Goal: Transaction & Acquisition: Purchase product/service

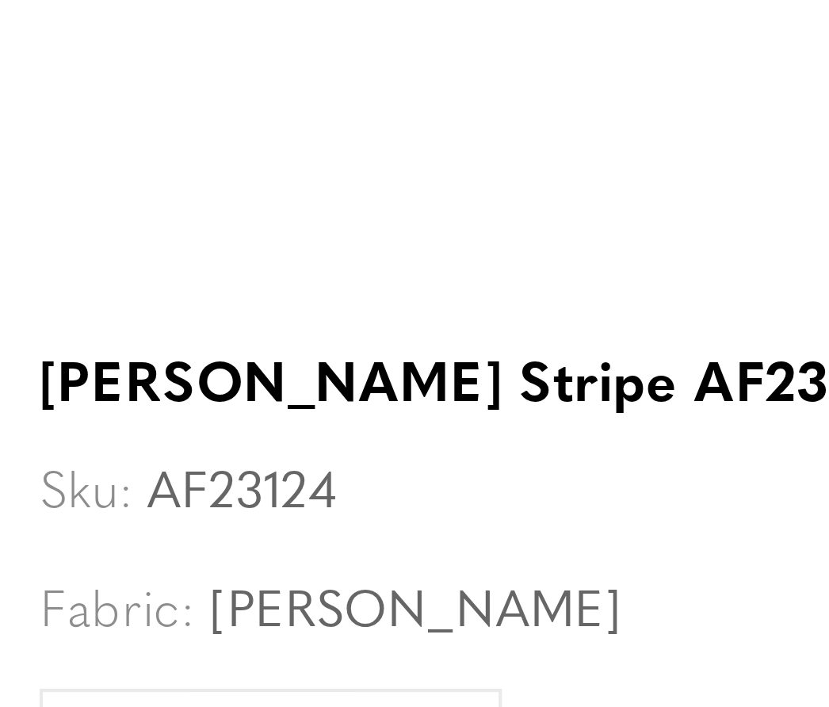
scroll to position [0, 418]
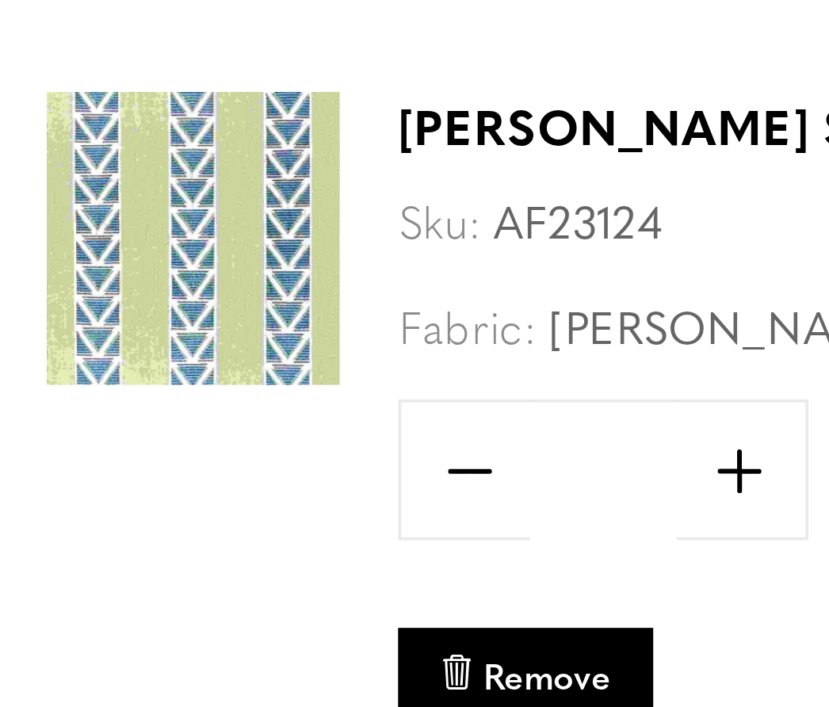
click at [150, 454] on span "Remove" at bounding box center [153, 460] width 35 height 13
click at [151, 454] on span "Remove" at bounding box center [153, 460] width 35 height 13
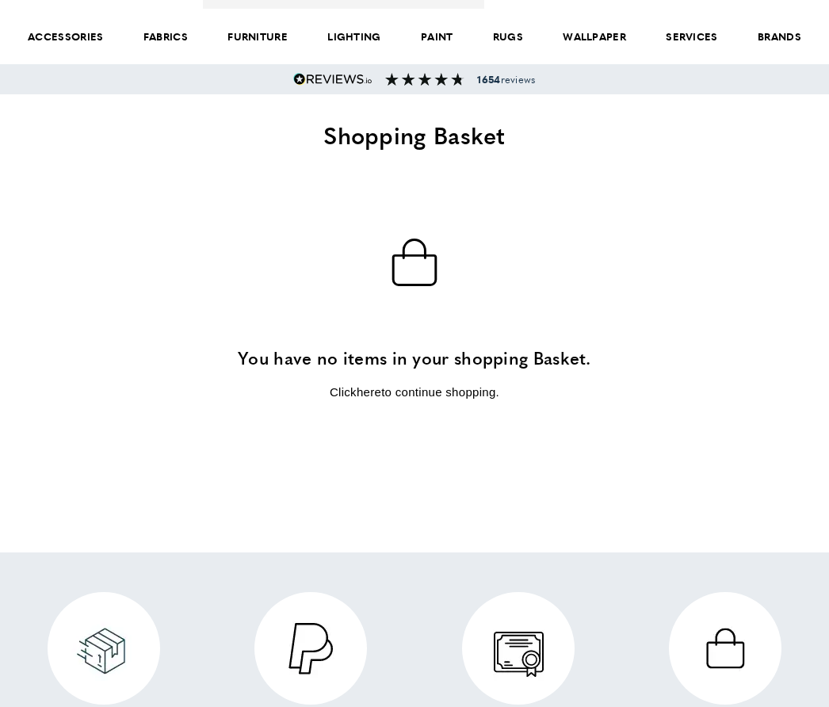
scroll to position [11, 0]
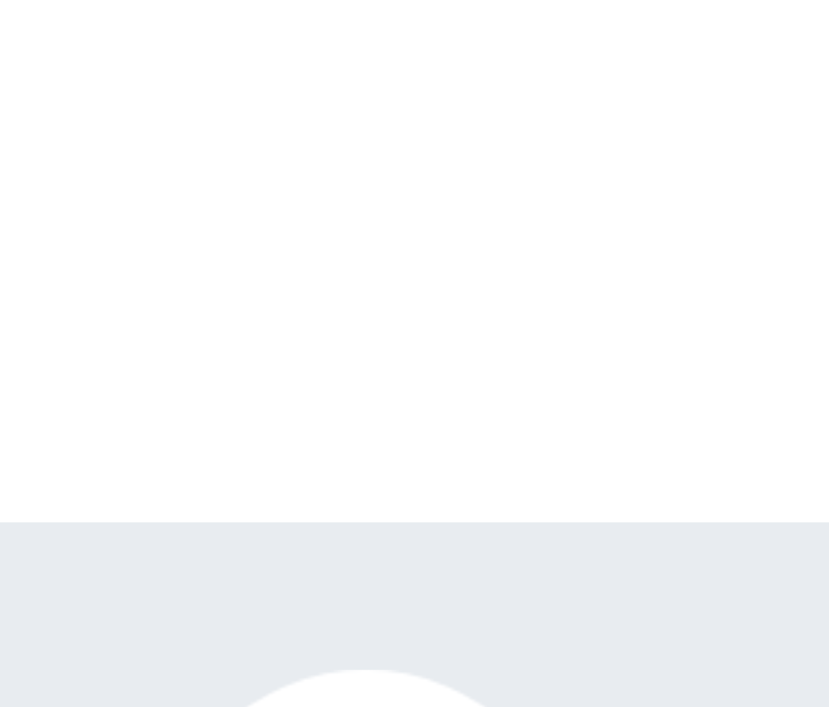
click at [176, 88] on div "basket You have no items in your shopping Basket. Click here to continue shoppi…" at bounding box center [414, 136] width 797 height 322
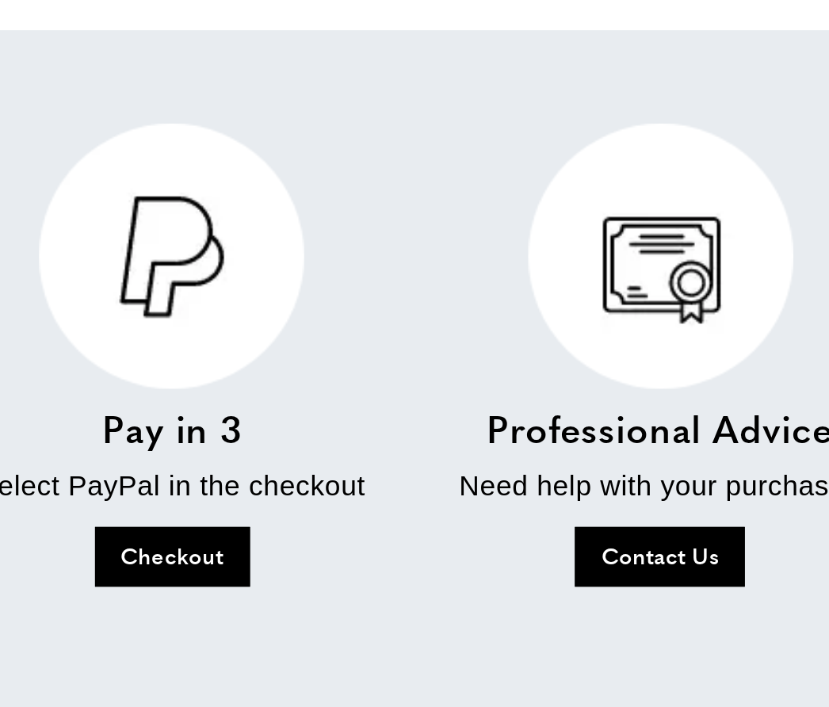
scroll to position [0, 208]
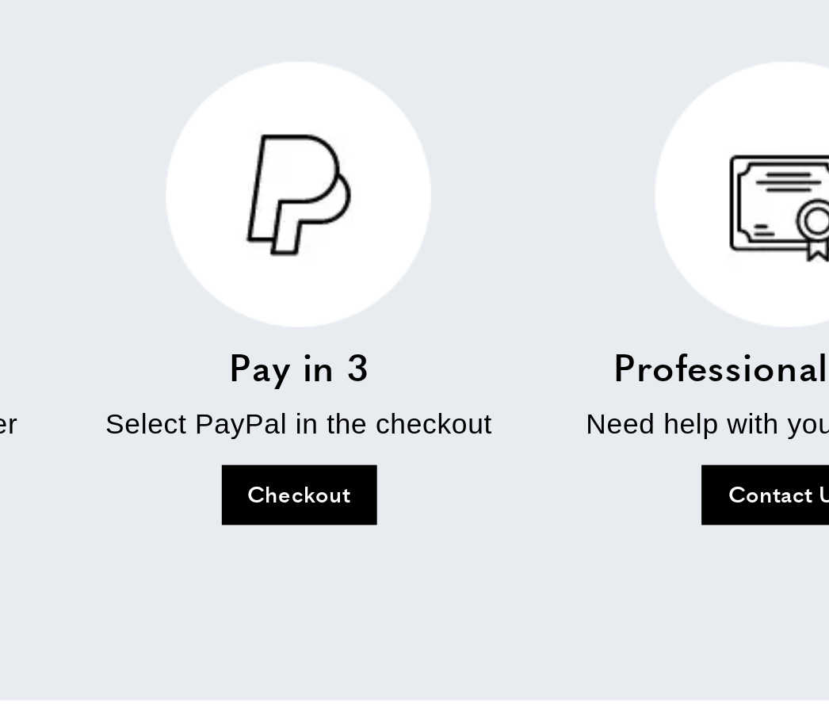
click at [243, 183] on p "Click here to continue shopping." at bounding box center [414, 192] width 634 height 19
click at [251, 183] on p "Click here to continue shopping." at bounding box center [414, 192] width 634 height 19
click at [299, 183] on p "Click here to continue shopping." at bounding box center [414, 192] width 634 height 19
click at [284, 183] on p "Click here to continue shopping." at bounding box center [414, 192] width 634 height 19
click at [257, 183] on p "Click here to continue shopping." at bounding box center [414, 192] width 634 height 19
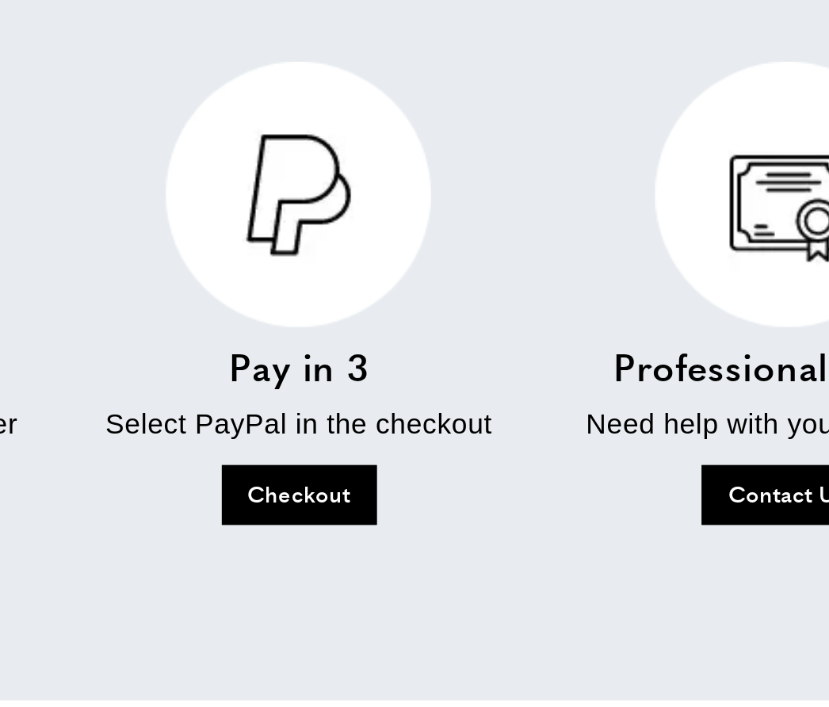
click at [237, 183] on p "Click here to continue shopping." at bounding box center [414, 192] width 634 height 19
click at [211, 183] on p "Click here to continue shopping." at bounding box center [414, 192] width 634 height 19
click at [357, 185] on link "here" at bounding box center [369, 191] width 25 height 13
